Goal: Find specific page/section: Find specific page/section

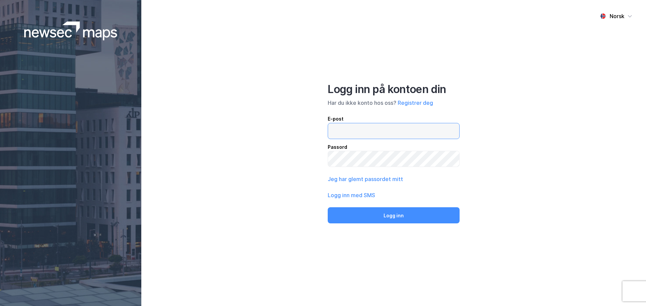
type input "[EMAIL_ADDRESS][DOMAIN_NAME]"
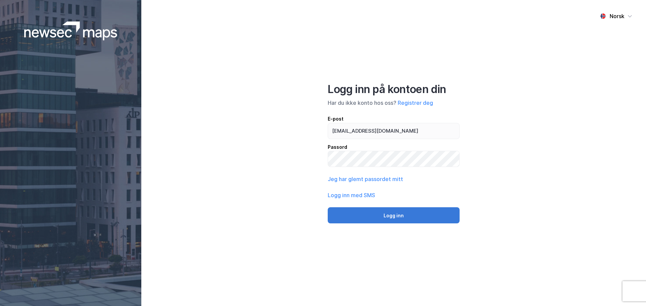
drag, startPoint x: 0, startPoint y: 0, endPoint x: 391, endPoint y: 219, distance: 447.9
click at [391, 219] on button "Logg inn" at bounding box center [394, 215] width 132 height 16
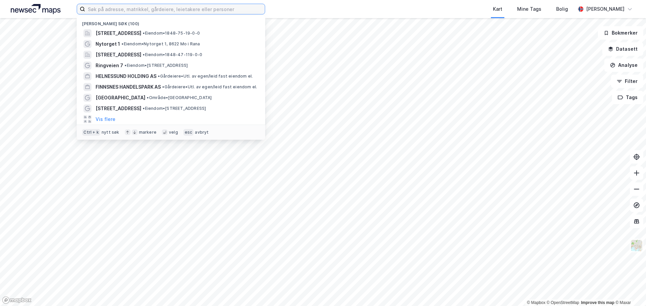
click at [105, 9] on input at bounding box center [175, 9] width 180 height 10
paste input "[STREET_ADDRESS]"
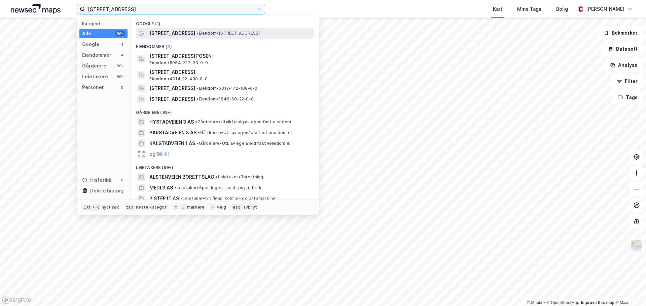
type input "[STREET_ADDRESS]"
click at [162, 32] on span "[STREET_ADDRESS]" at bounding box center [172, 33] width 46 height 8
